Goal: Find specific page/section: Find specific page/section

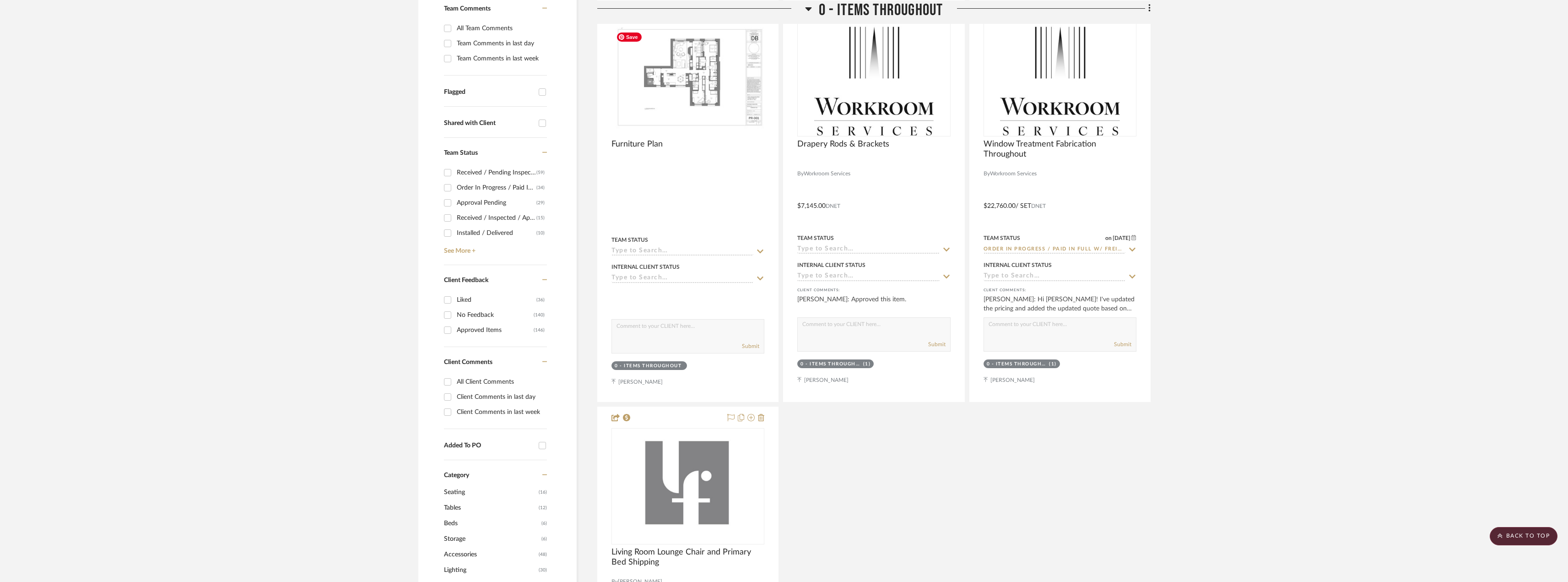
scroll to position [641, 0]
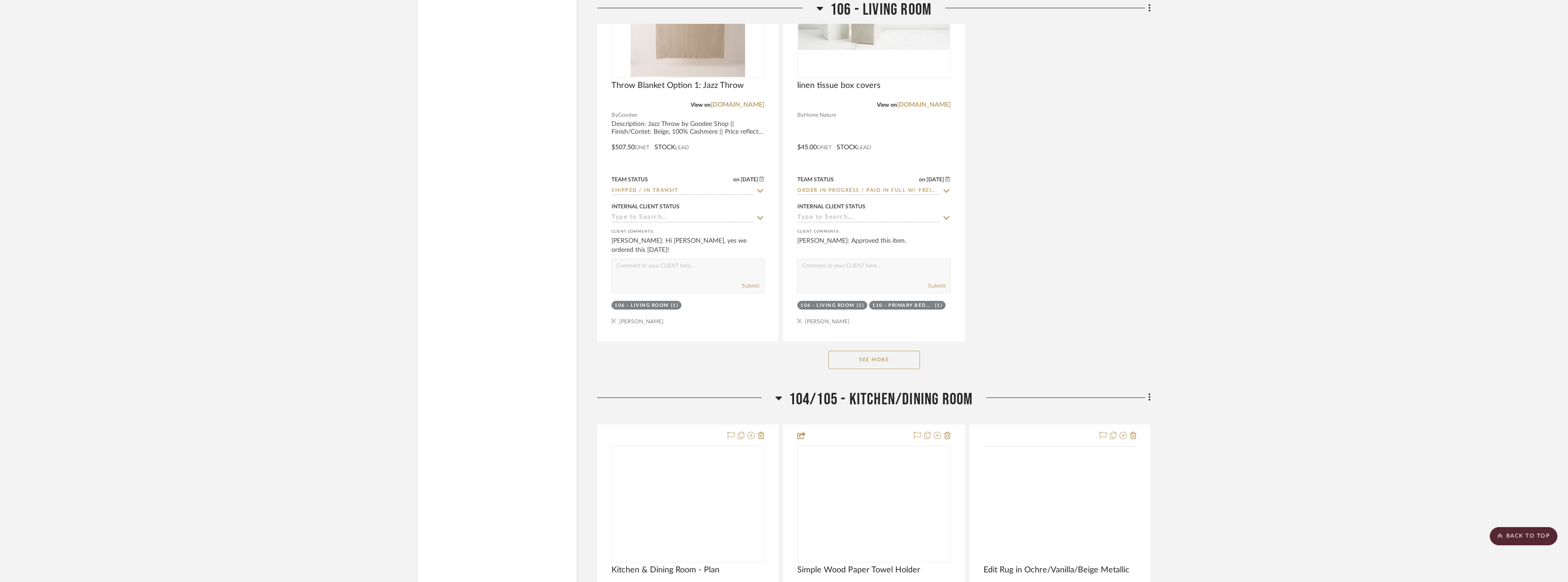
scroll to position [4944, 0]
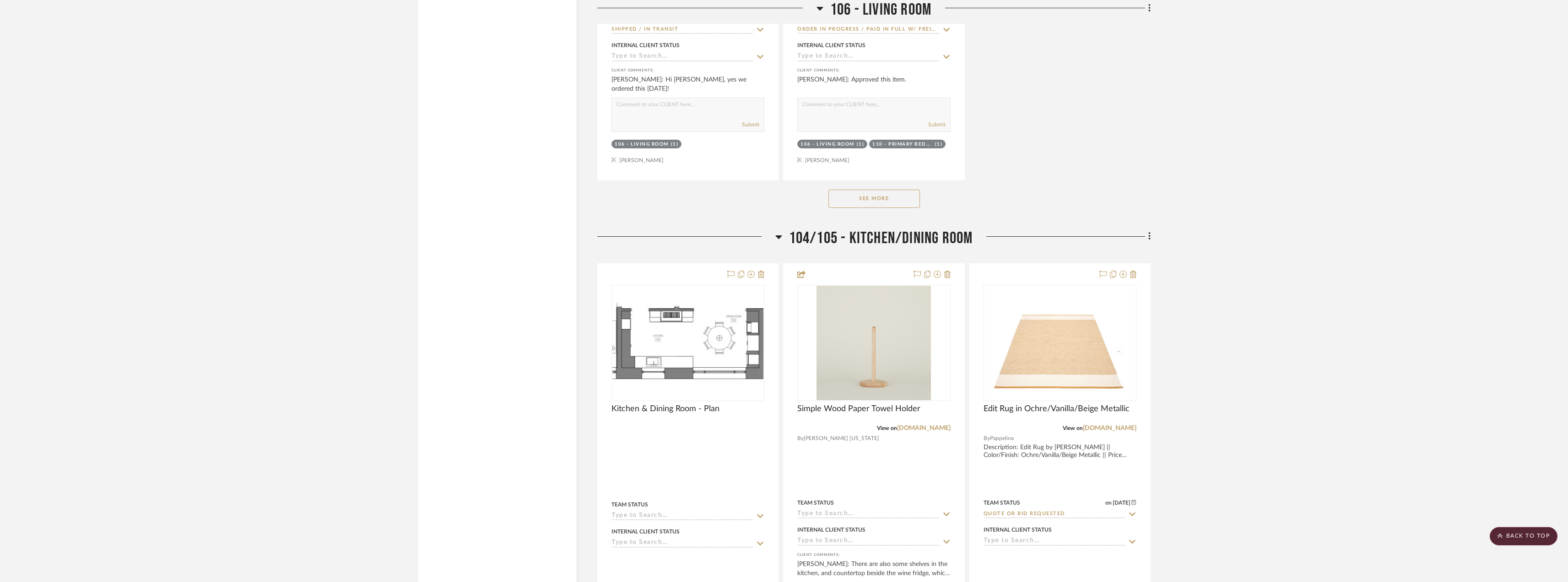
drag, startPoint x: 903, startPoint y: 203, endPoint x: 1201, endPoint y: 288, distance: 309.9
click at [903, 204] on button "See More" at bounding box center [874, 199] width 92 height 18
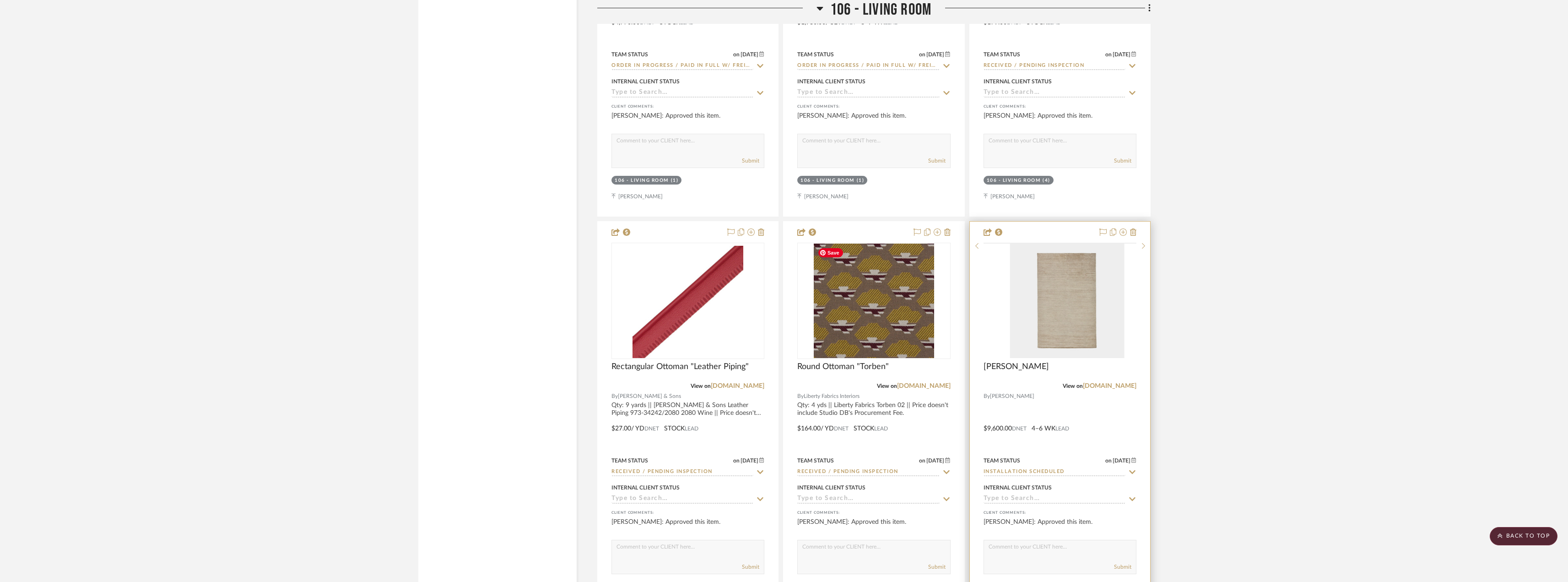
scroll to position [7828, 0]
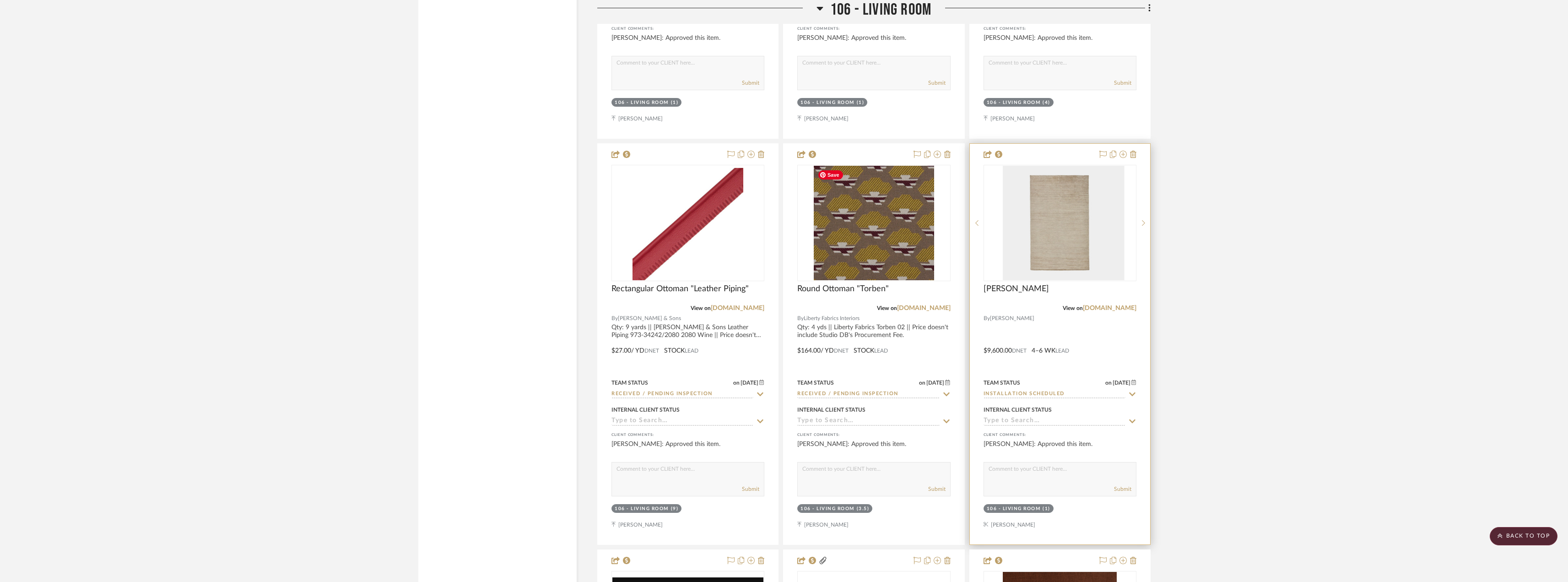
click at [1058, 256] on img "0" at bounding box center [1066, 223] width 114 height 114
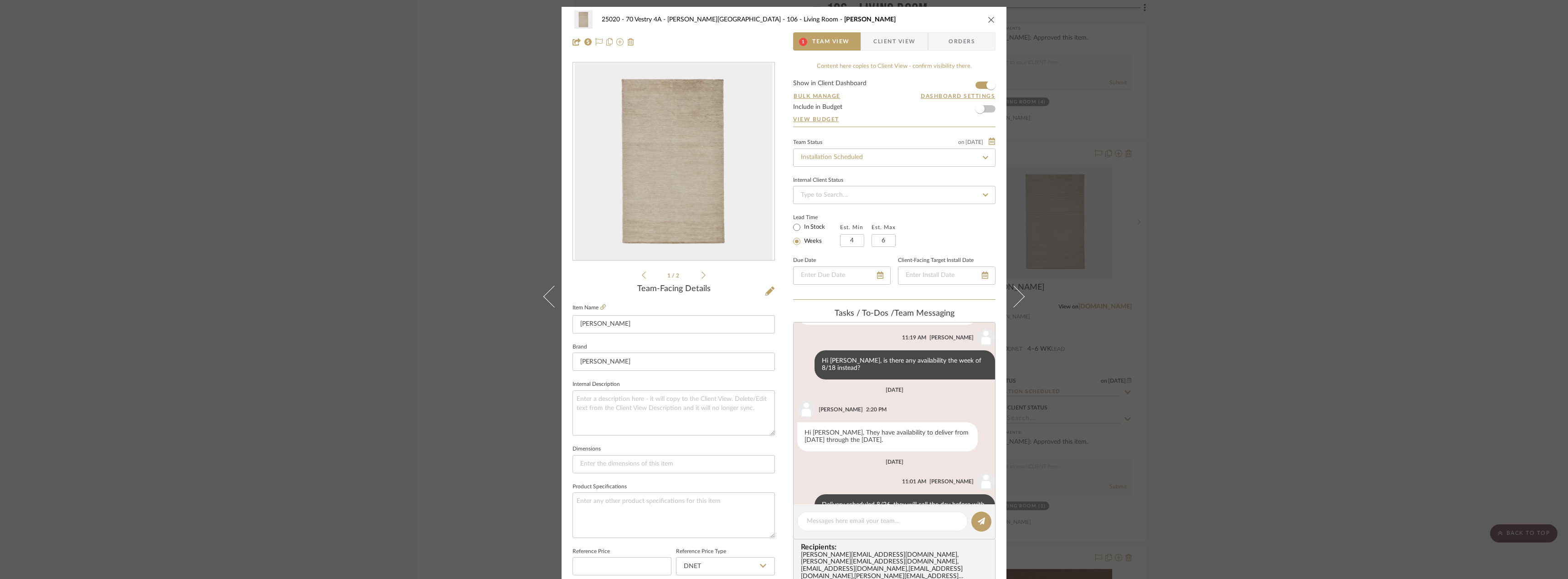
scroll to position [566, 0]
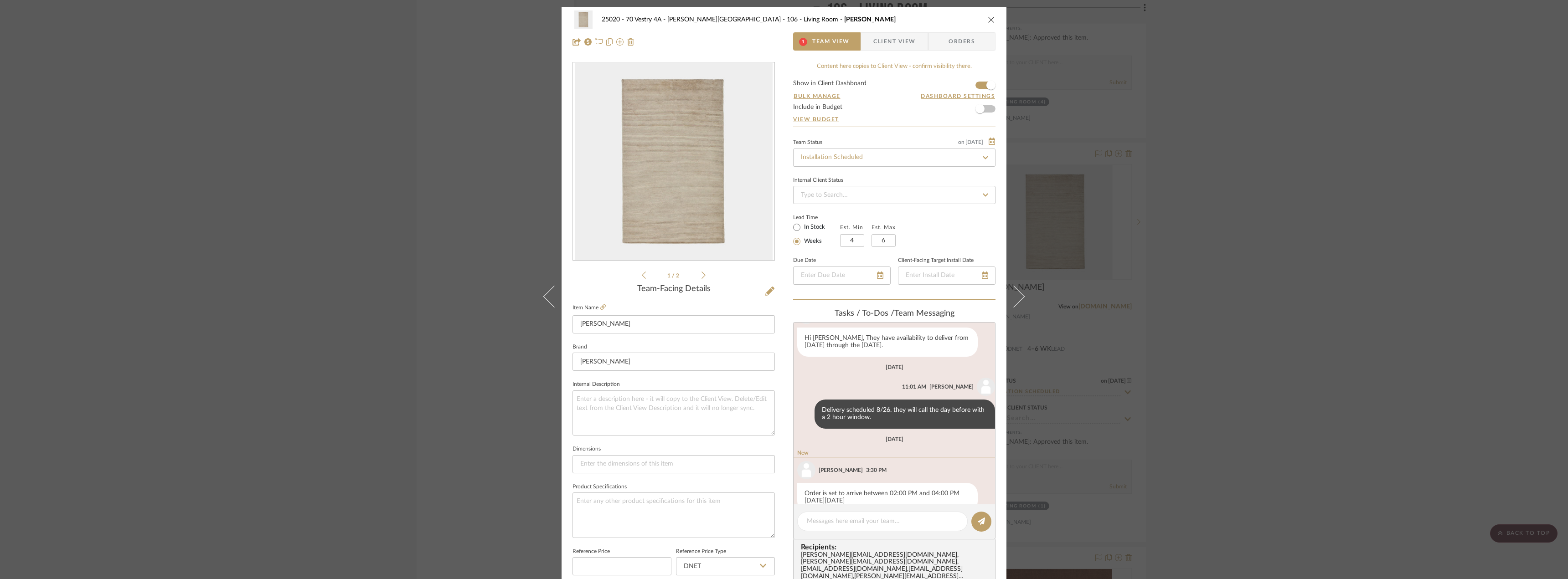
click at [897, 39] on span "Client View" at bounding box center [894, 41] width 42 height 18
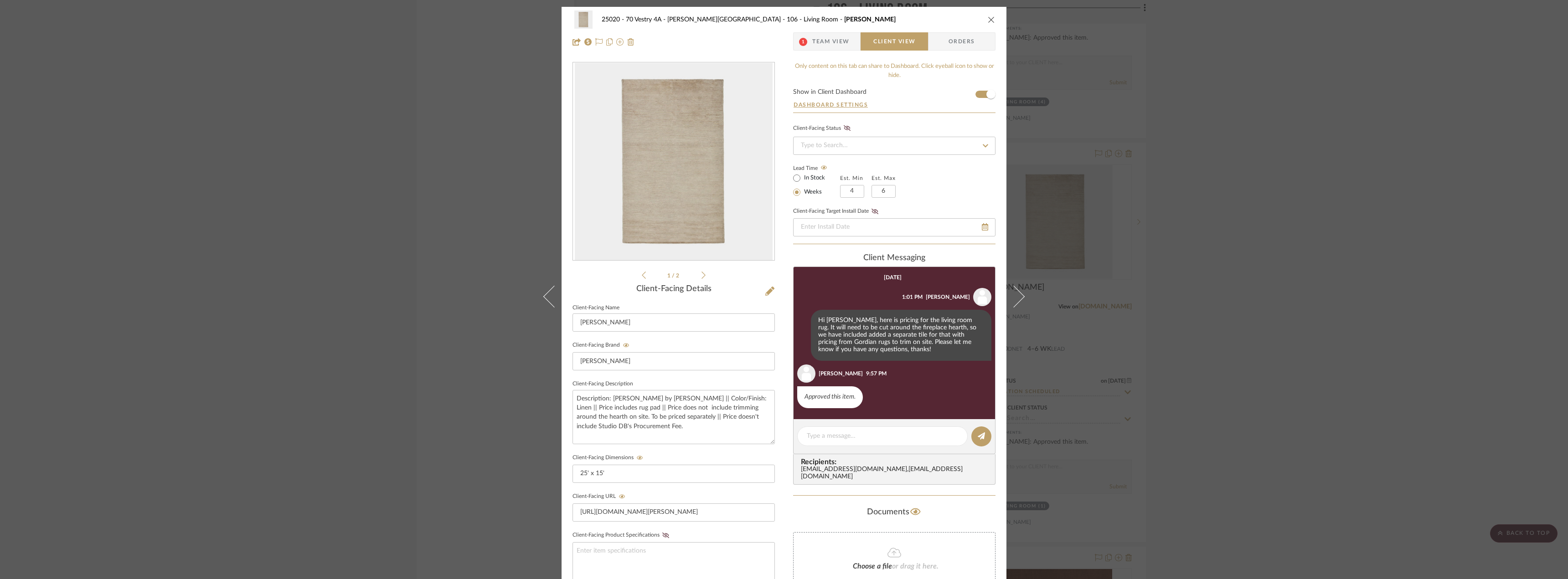
click at [849, 39] on span "1 Team View" at bounding box center [827, 41] width 66 height 18
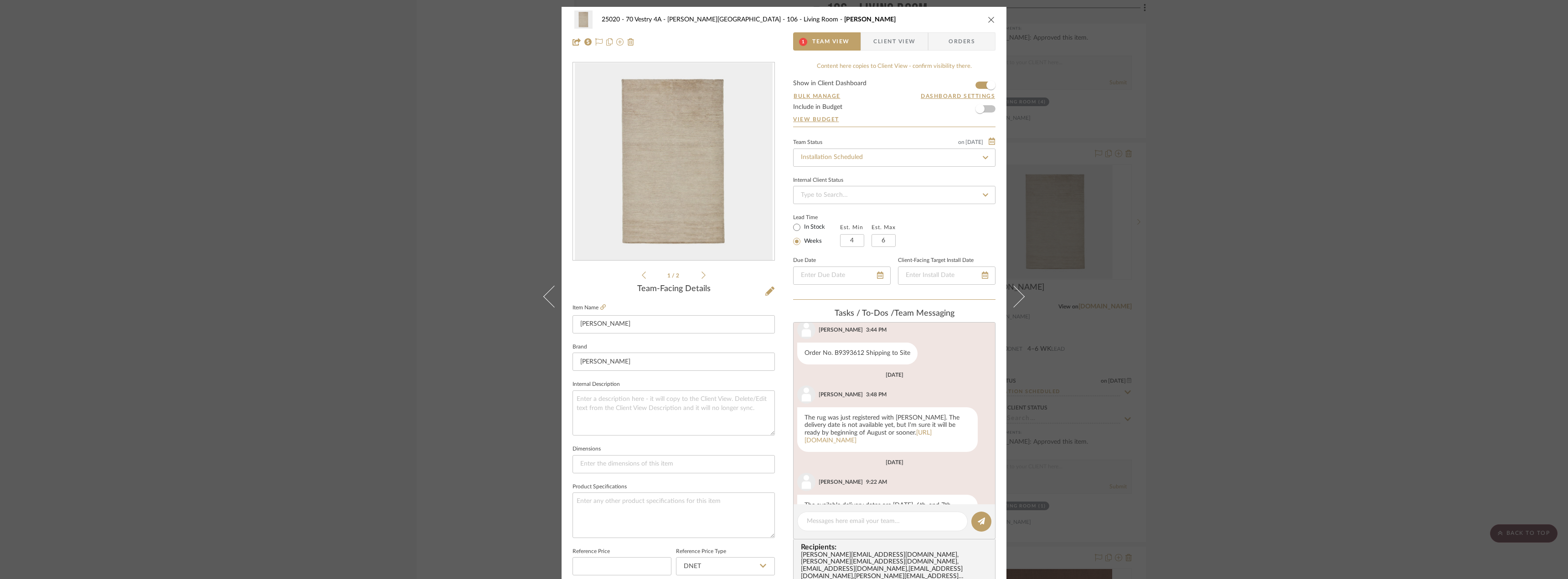
scroll to position [258, 0]
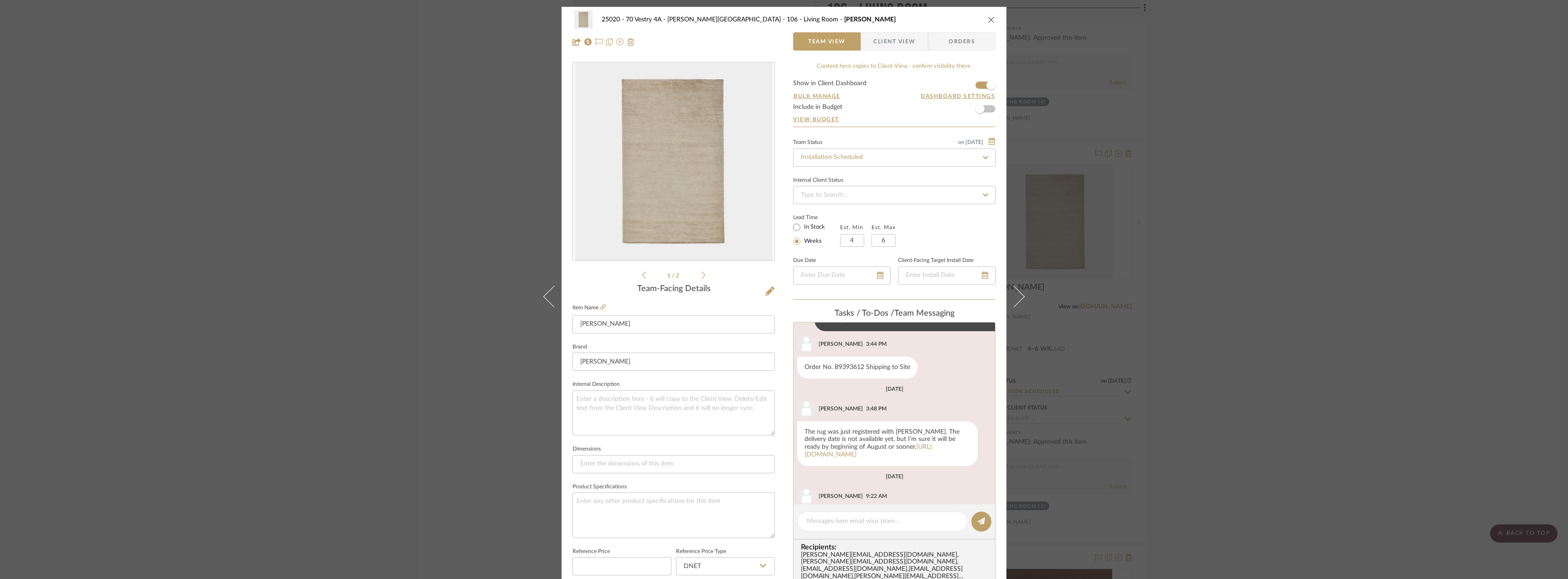
click at [1373, 241] on div "25020 - 70 Vestry 4A - Grant-Stanleigh 106 - Living Room Nora Rug Team View Cli…" at bounding box center [784, 290] width 1568 height 579
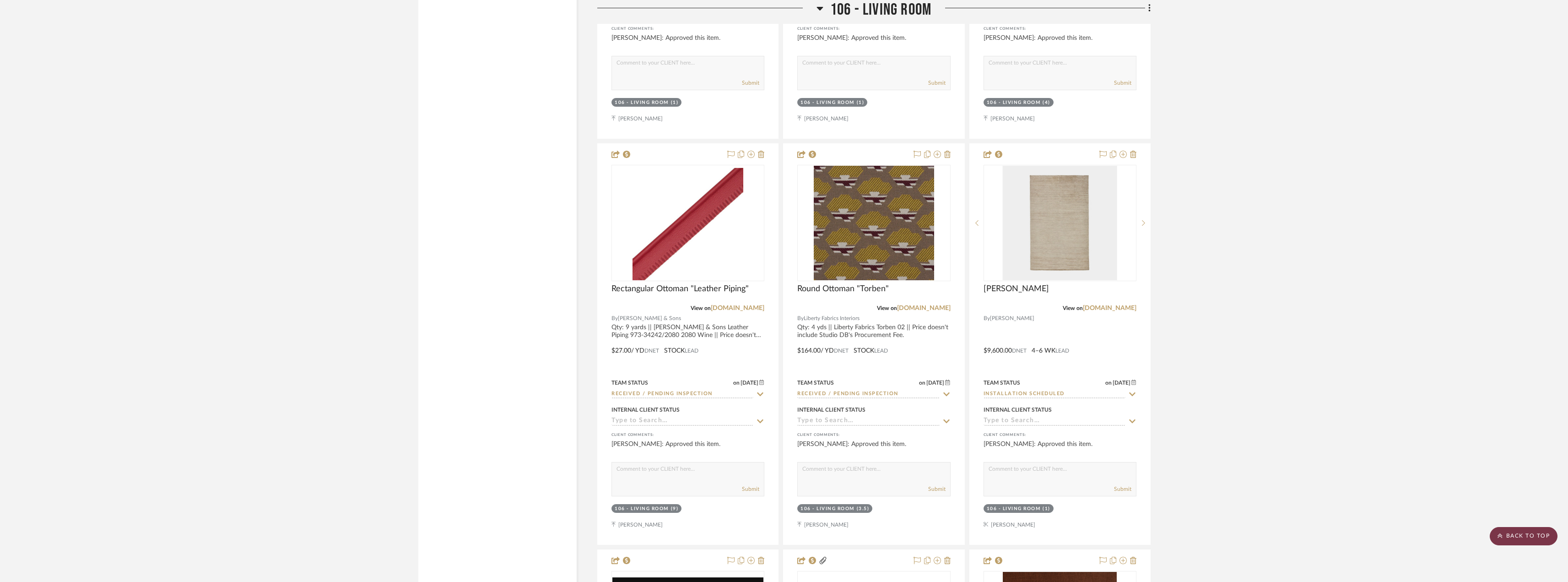
click at [1513, 540] on scroll-to-top-button "BACK TO TOP" at bounding box center [1523, 536] width 68 height 18
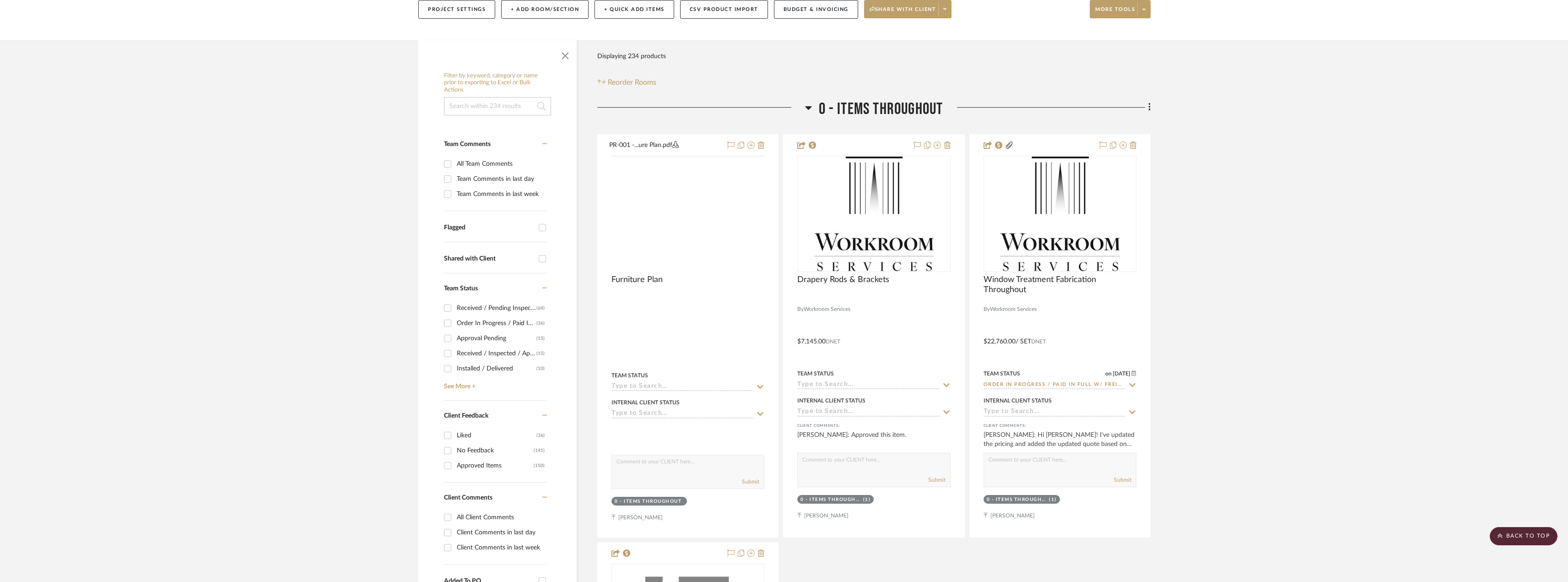
scroll to position [0, 0]
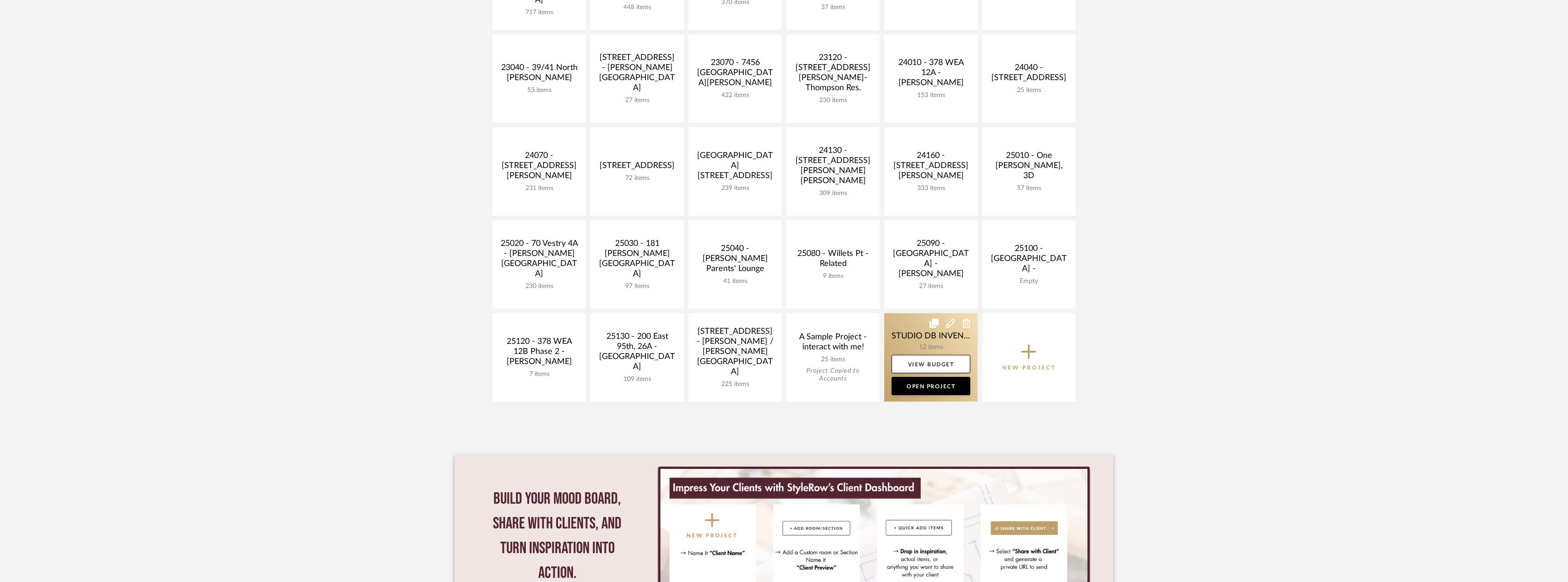
scroll to position [320, 0]
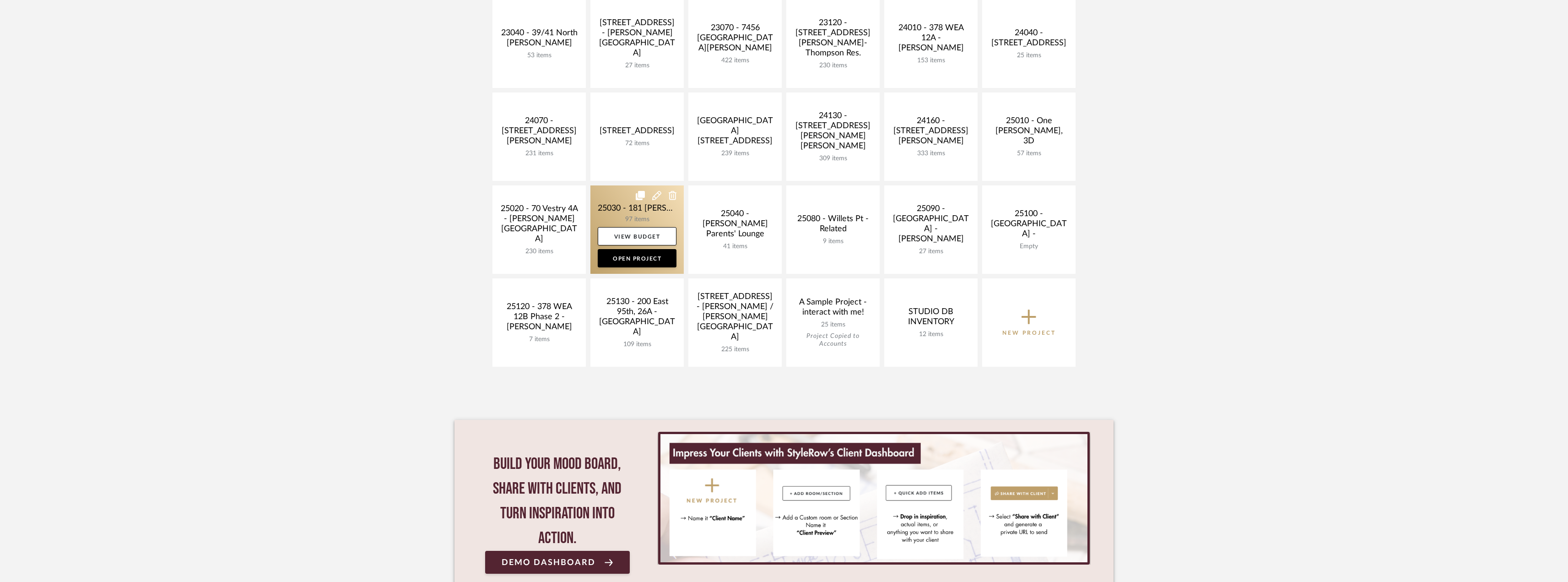
click at [621, 207] on link at bounding box center [637, 229] width 93 height 89
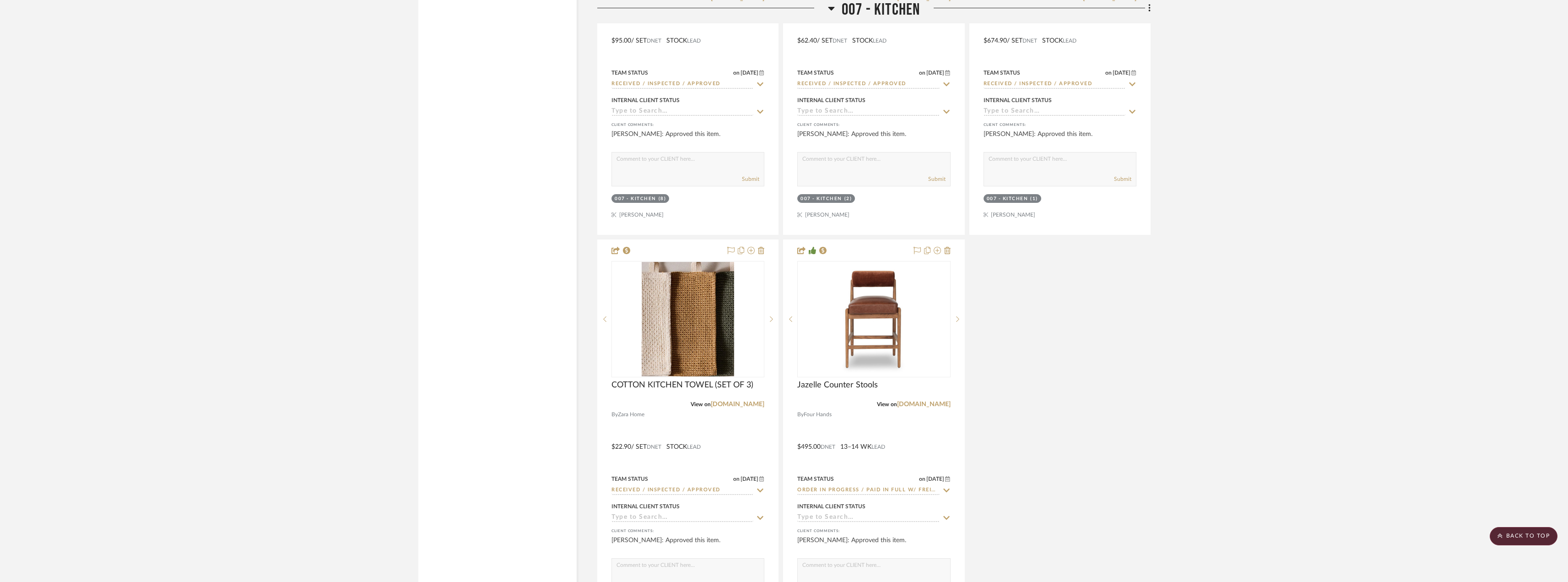
scroll to position [7645, 0]
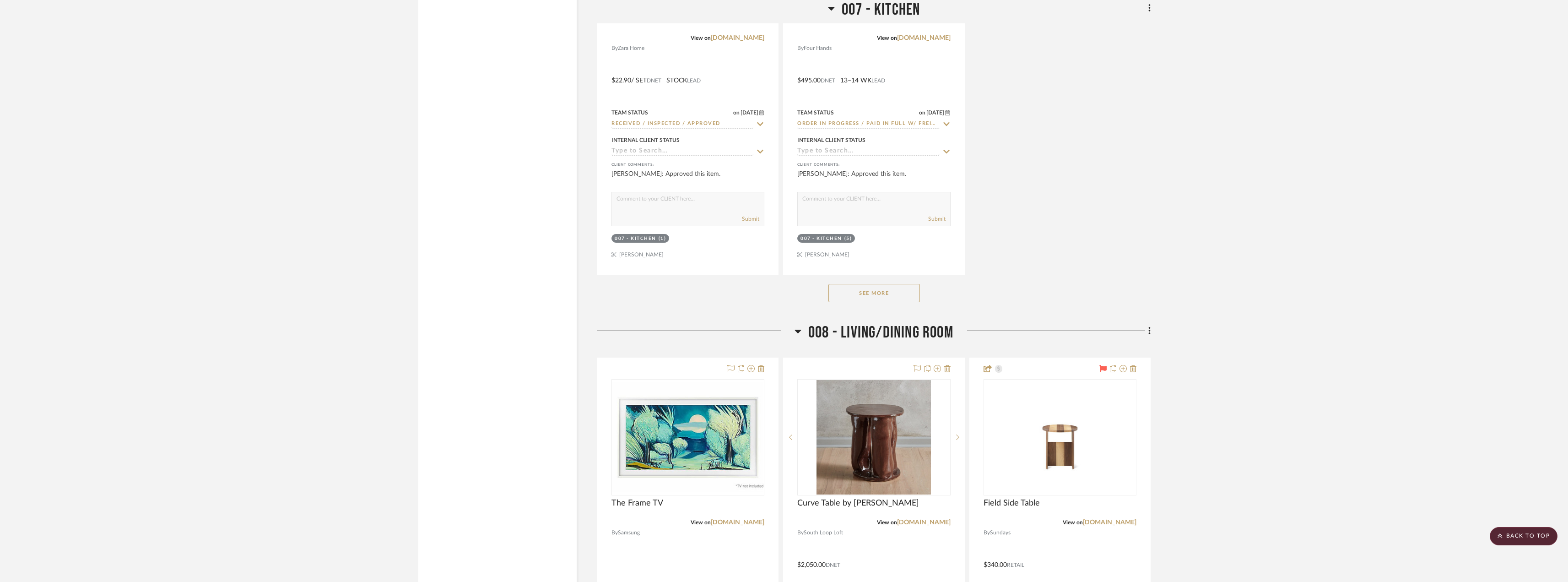
click at [916, 302] on button "See More" at bounding box center [874, 293] width 92 height 18
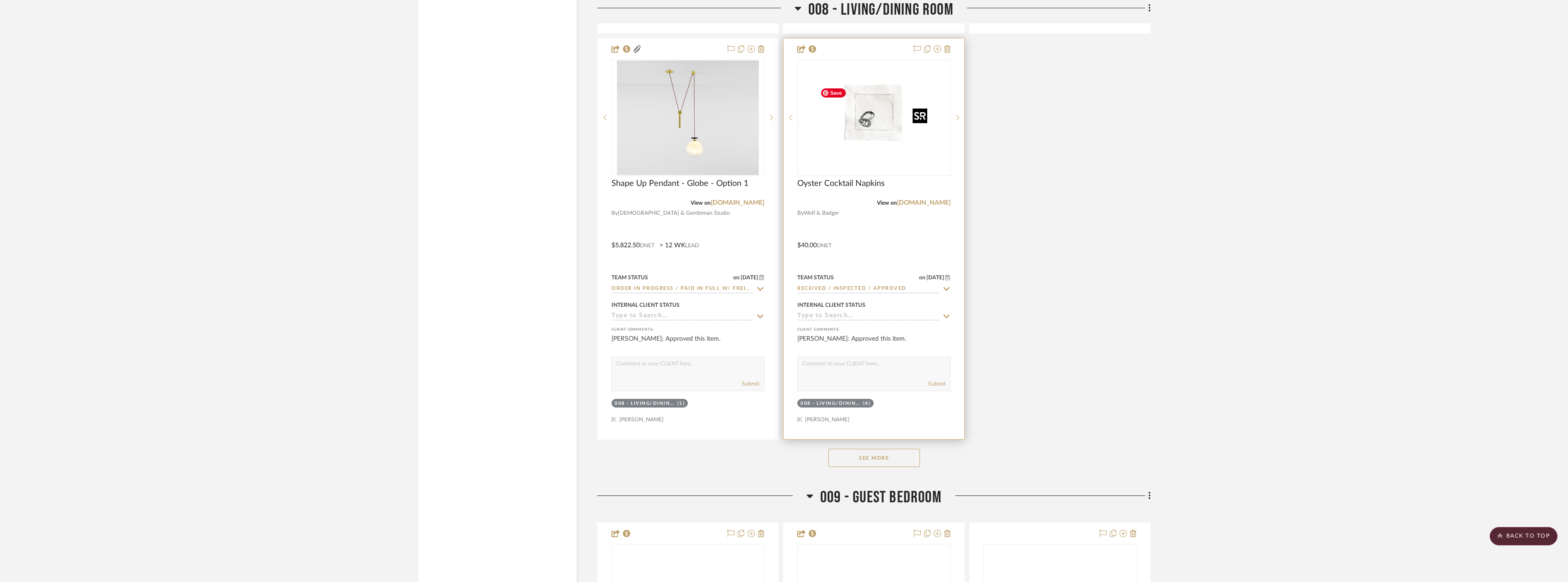
scroll to position [8881, 0]
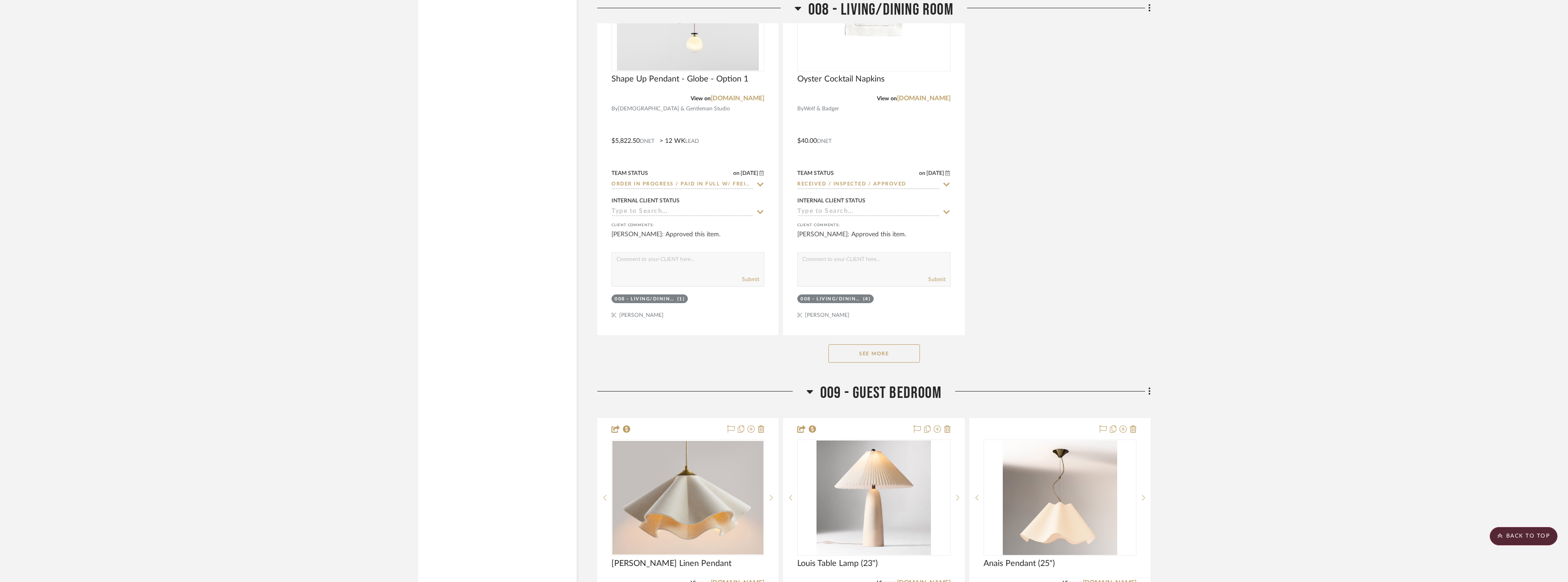
click at [881, 363] on button "See More" at bounding box center [874, 353] width 92 height 18
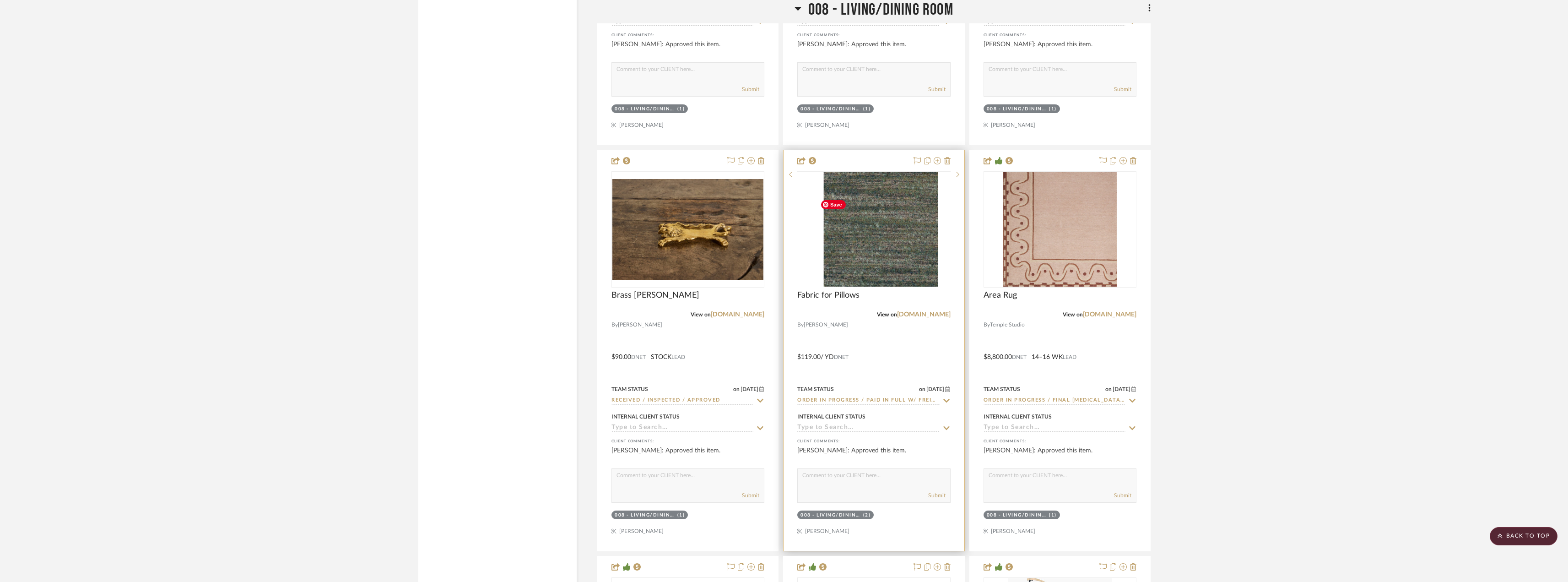
scroll to position [11628, 0]
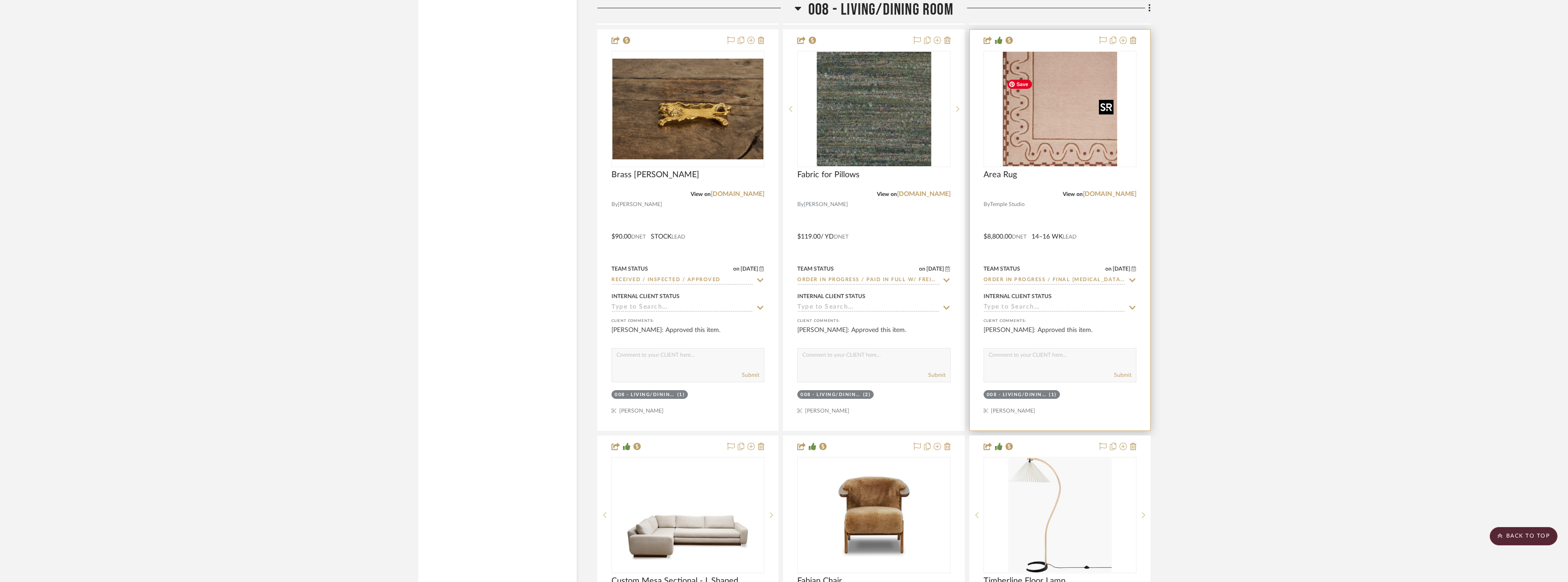
click at [0, 0] on img at bounding box center [0, 0] width 0 height 0
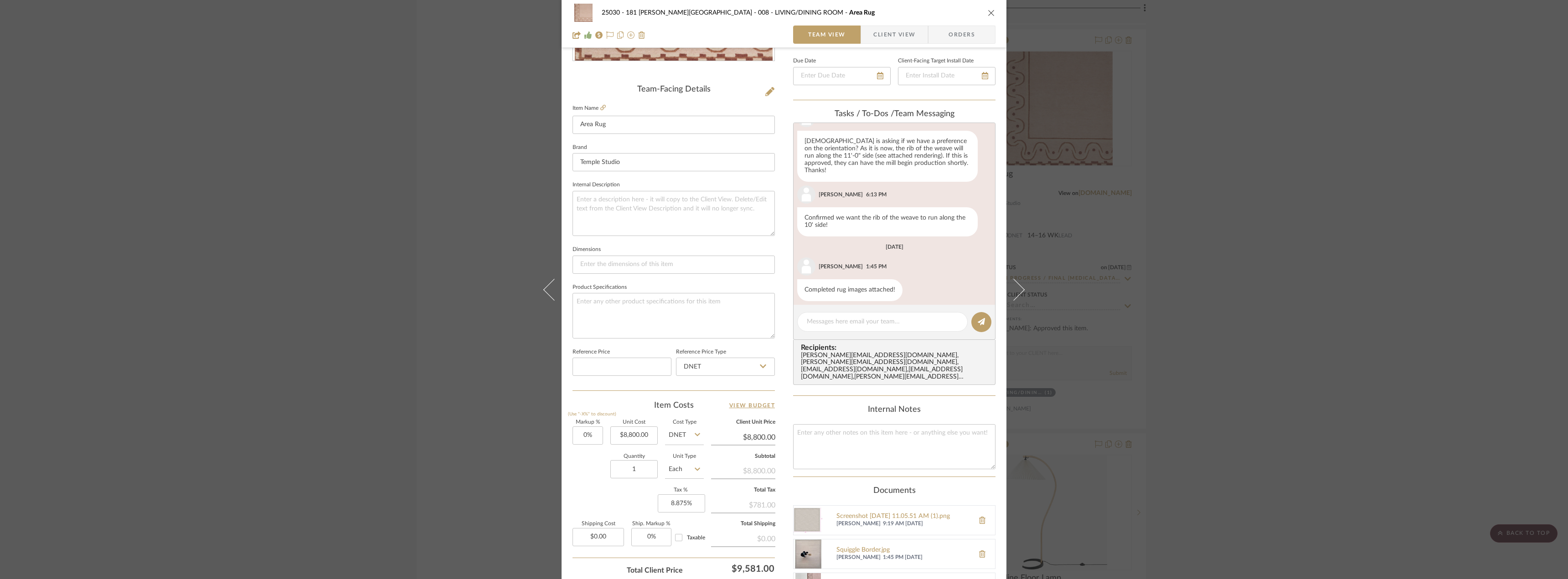
scroll to position [364, 0]
